Goal: Task Accomplishment & Management: Manage account settings

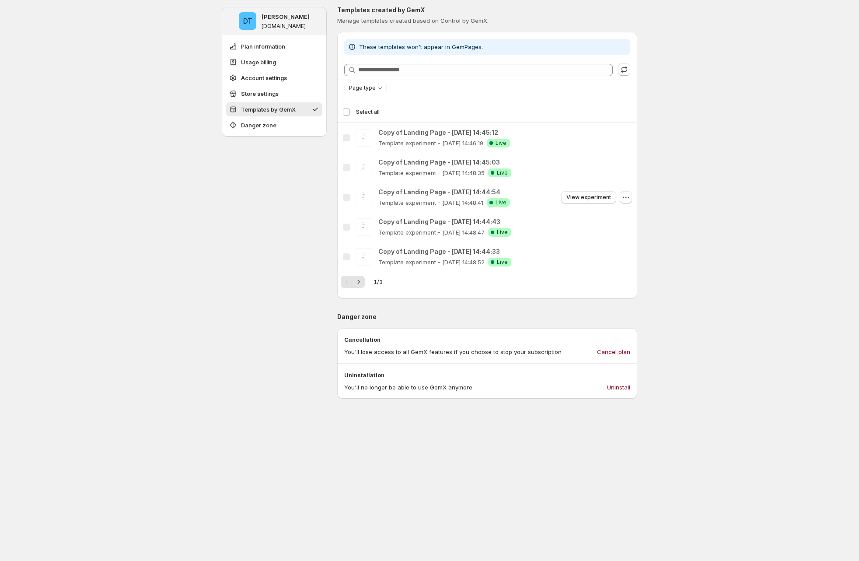
scroll to position [714, 0]
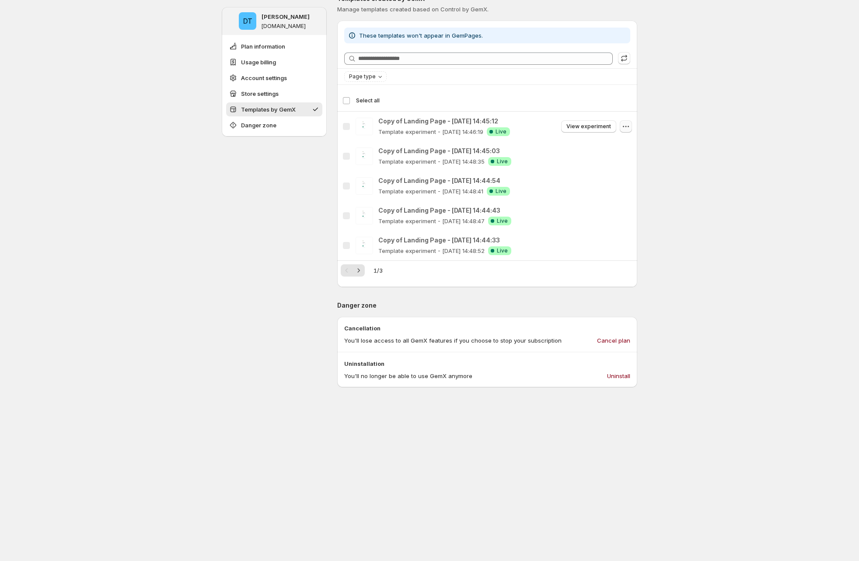
click at [627, 128] on icon "button" at bounding box center [626, 126] width 9 height 9
drag, startPoint x: 505, startPoint y: 132, endPoint x: 384, endPoint y: 133, distance: 120.8
click at [384, 133] on div "Copy of Landing Page - Aug 21, 14:45:12 Template experiment - Aug 21, 14:46:19 …" at bounding box center [506, 126] width 254 height 19
drag, startPoint x: 495, startPoint y: 122, endPoint x: 378, endPoint y: 122, distance: 117.3
click at [378, 122] on div "Copy of Landing Page - Aug 21, 14:45:12 Copy of Landing Page - Aug 21, 14:45:12…" at bounding box center [488, 126] width 290 height 19
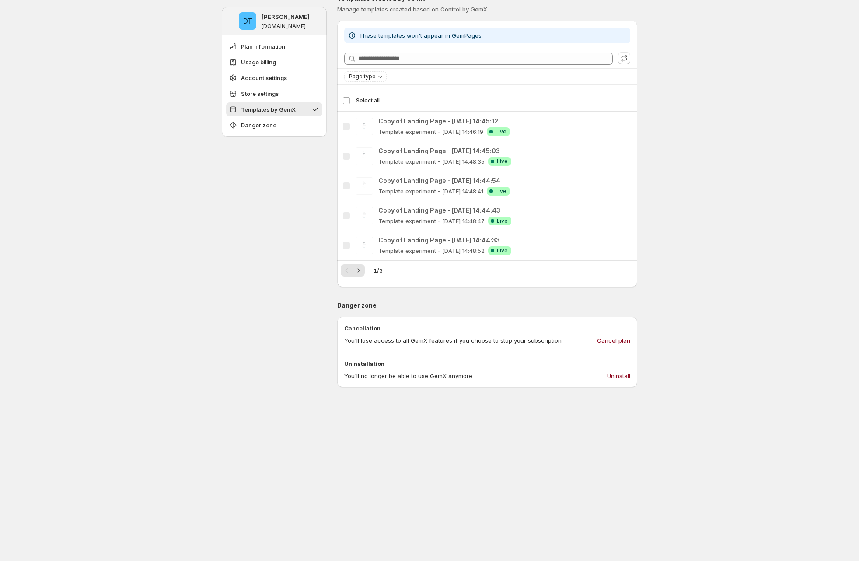
click at [727, 135] on div "DT Duc Trinh ducky-gemx-33.myshopify.com Plan information Usage billing Account…" at bounding box center [429, 74] width 859 height 1577
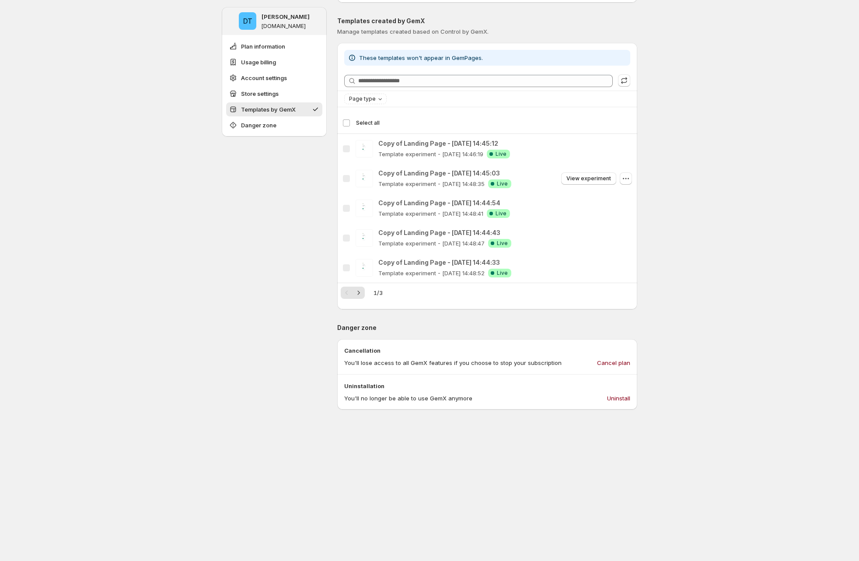
scroll to position [680, 0]
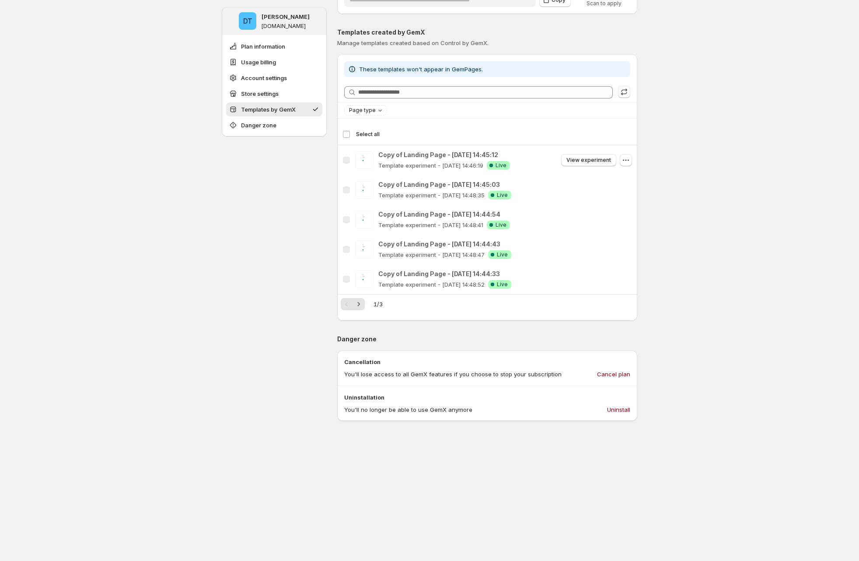
click at [493, 155] on p "Copy of Landing Page - Aug 21, 14:45:12" at bounding box center [445, 155] width 132 height 9
click at [506, 167] on span "Live" at bounding box center [501, 165] width 11 height 7
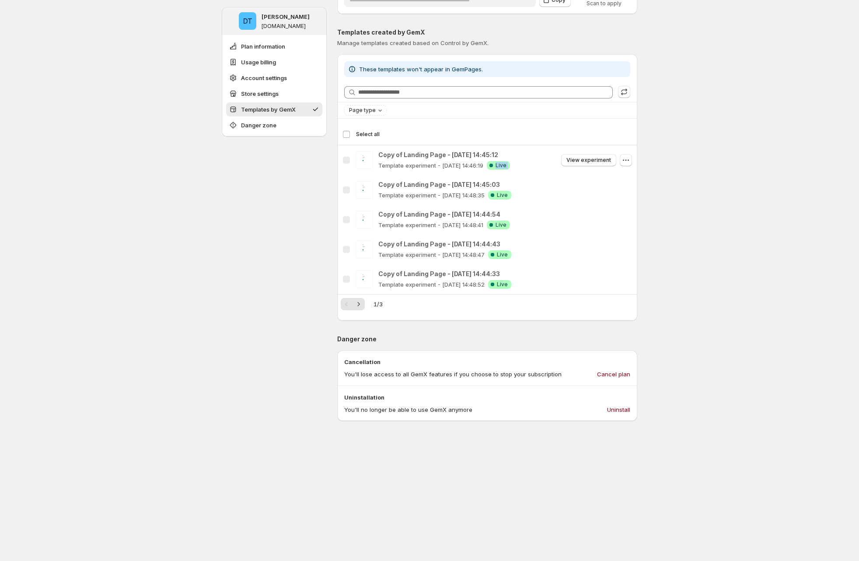
click at [506, 167] on span "Live" at bounding box center [501, 165] width 11 height 7
click at [365, 307] on button "Next" at bounding box center [359, 304] width 12 height 12
click at [363, 308] on icon "Next" at bounding box center [358, 304] width 9 height 9
click at [365, 308] on div "Pagination" at bounding box center [359, 304] width 12 height 12
click at [350, 305] on icon "Previous" at bounding box center [347, 304] width 9 height 9
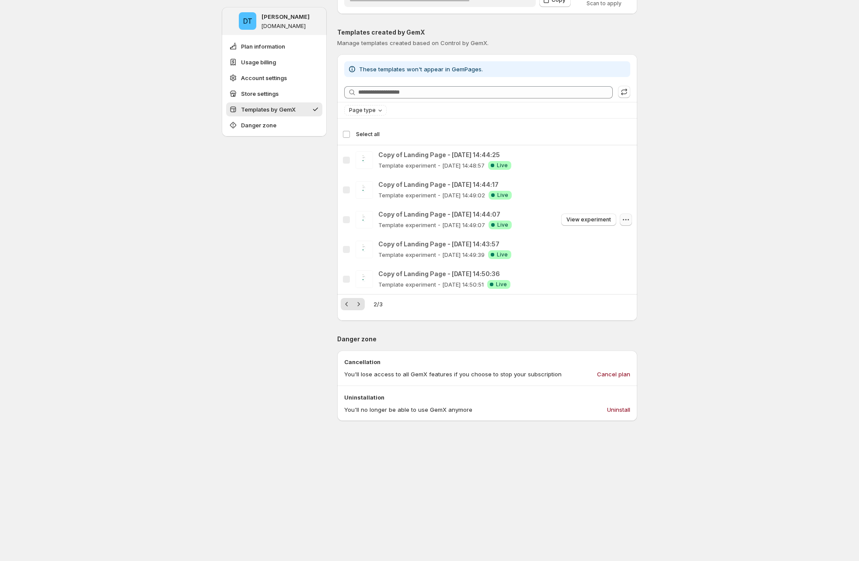
click at [631, 217] on icon "button" at bounding box center [626, 219] width 9 height 9
click at [631, 218] on icon "button" at bounding box center [626, 219] width 9 height 9
click at [422, 223] on p "Template experiment - Aug 21, 14:49:07" at bounding box center [432, 225] width 107 height 9
click at [423, 215] on p "Copy of Landing Page - Aug 21, 14:44:07" at bounding box center [445, 214] width 133 height 9
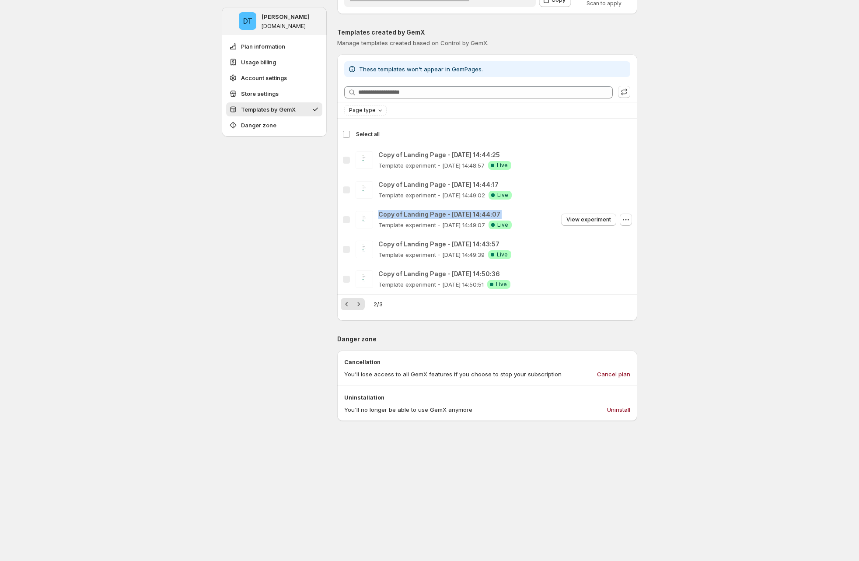
click at [423, 215] on p "Copy of Landing Page - Aug 21, 14:44:07" at bounding box center [445, 214] width 133 height 9
click at [448, 215] on p "Copy of Landing Page - Aug 21, 14:44:07" at bounding box center [445, 214] width 133 height 9
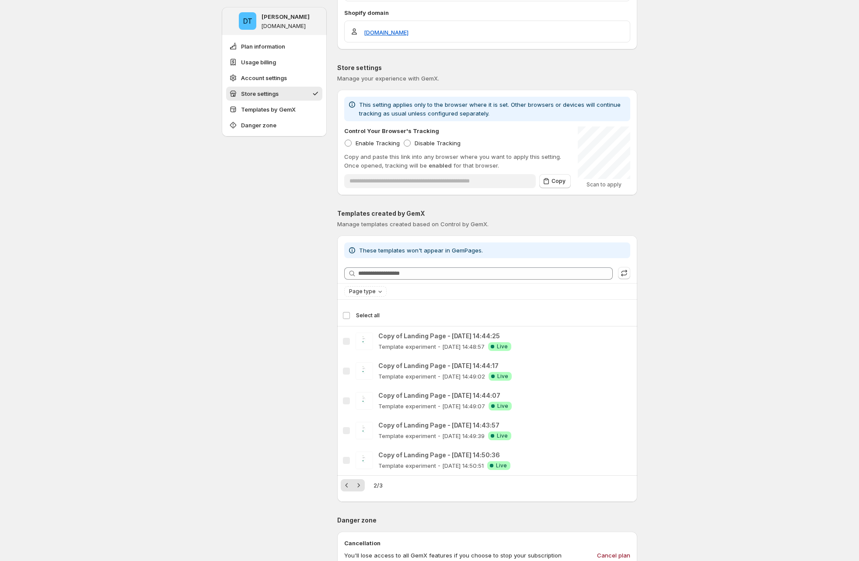
scroll to position [630, 0]
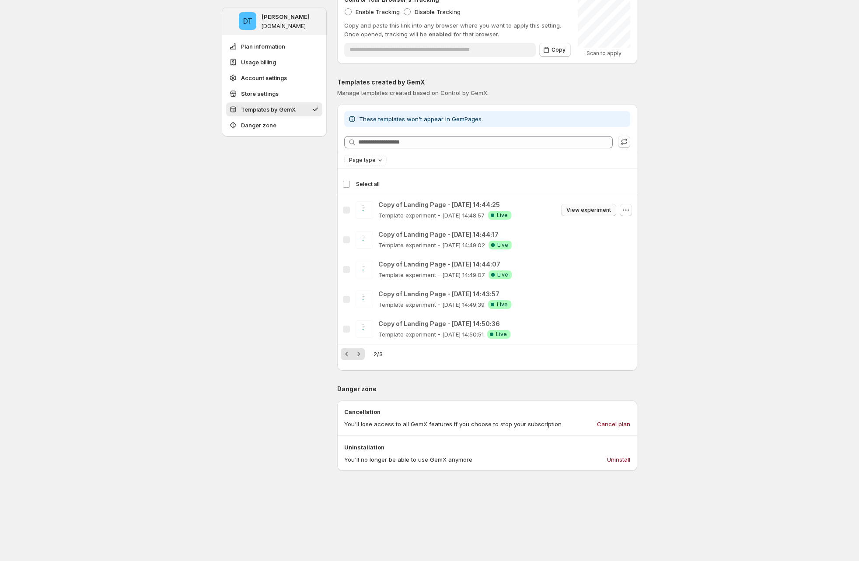
click at [596, 210] on span "View experiment" at bounding box center [589, 210] width 45 height 7
click at [624, 210] on button "button" at bounding box center [626, 210] width 12 height 12
click at [694, 245] on div "DT Duc Trinh ducky-gemx-33.myshopify.com Plan information Usage billing Account…" at bounding box center [429, 158] width 859 height 1577
click at [499, 205] on p "Copy of Landing Page - [DATE] 14:44:25" at bounding box center [445, 204] width 133 height 9
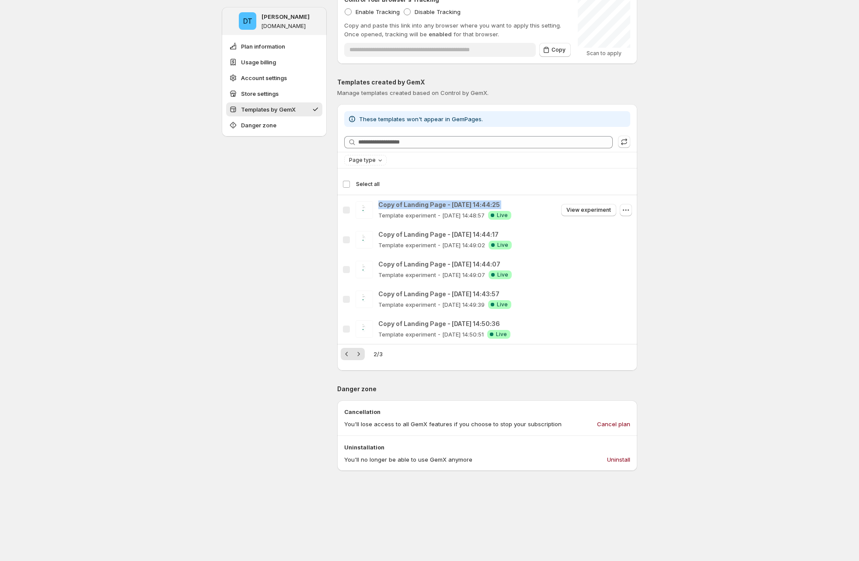
click at [499, 205] on p "Copy of Landing Page - [DATE] 14:44:25" at bounding box center [445, 204] width 133 height 9
click at [732, 72] on div "DT Duc Trinh ducky-gemx-33.myshopify.com Plan information Usage billing Account…" at bounding box center [429, 158] width 859 height 1577
click at [702, 436] on div "DT Duc Trinh ducky-gemx-33.myshopify.com Plan information Usage billing Account…" at bounding box center [429, 158] width 859 height 1577
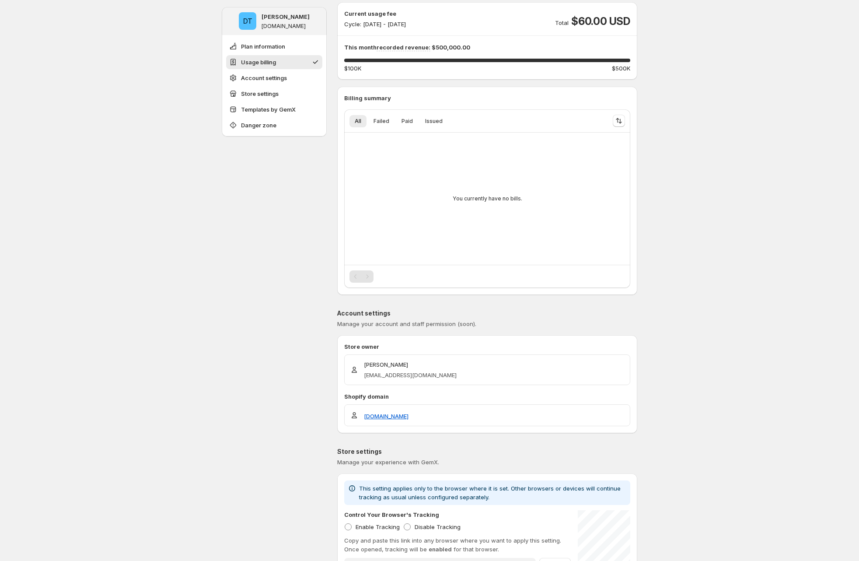
scroll to position [11, 0]
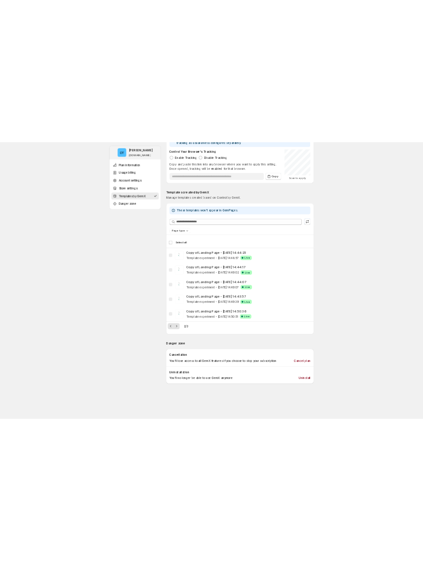
scroll to position [791, 0]
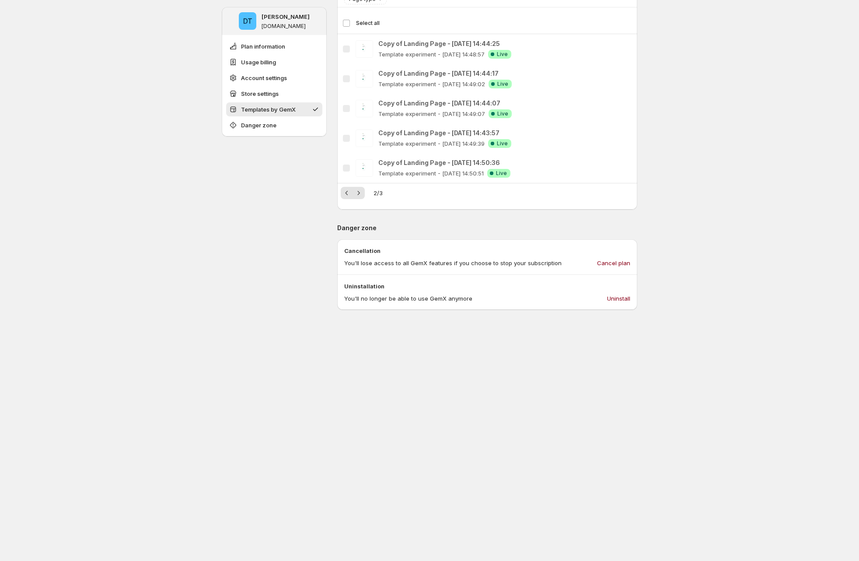
drag, startPoint x: 761, startPoint y: 312, endPoint x: 724, endPoint y: 311, distance: 37.6
click at [617, 299] on span "Uninstall" at bounding box center [618, 298] width 23 height 9
